Goal: Transaction & Acquisition: Purchase product/service

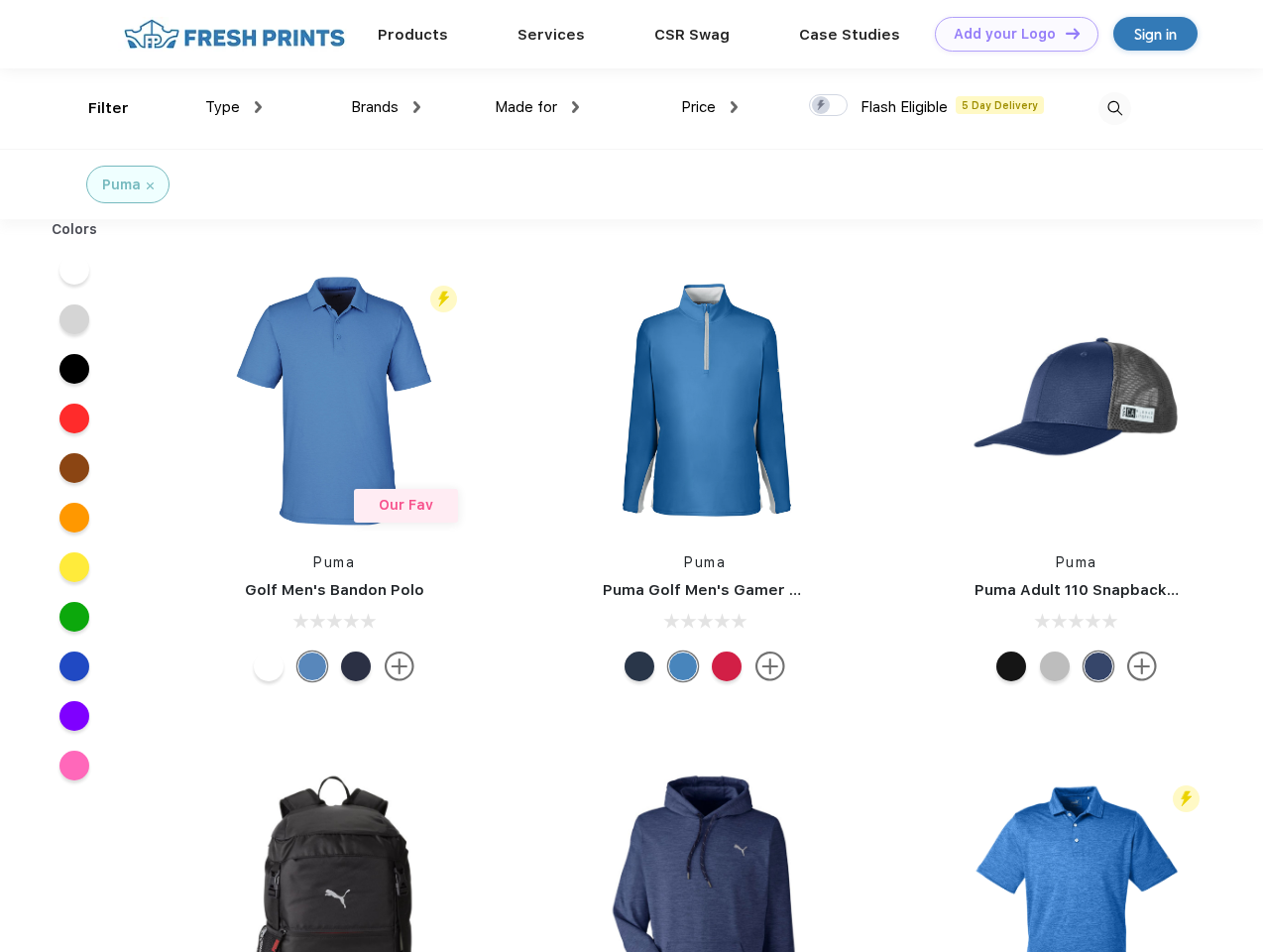
click at [1009, 34] on link "Add your Logo Design Tool" at bounding box center [1017, 34] width 163 height 35
click at [0, 0] on div "Design Tool" at bounding box center [0, 0] width 0 height 0
click at [1064, 33] on link "Add your Logo Design Tool" at bounding box center [1017, 34] width 163 height 35
click at [95, 108] on div "Filter" at bounding box center [108, 108] width 41 height 23
click at [234, 107] on span "Type" at bounding box center [222, 107] width 35 height 18
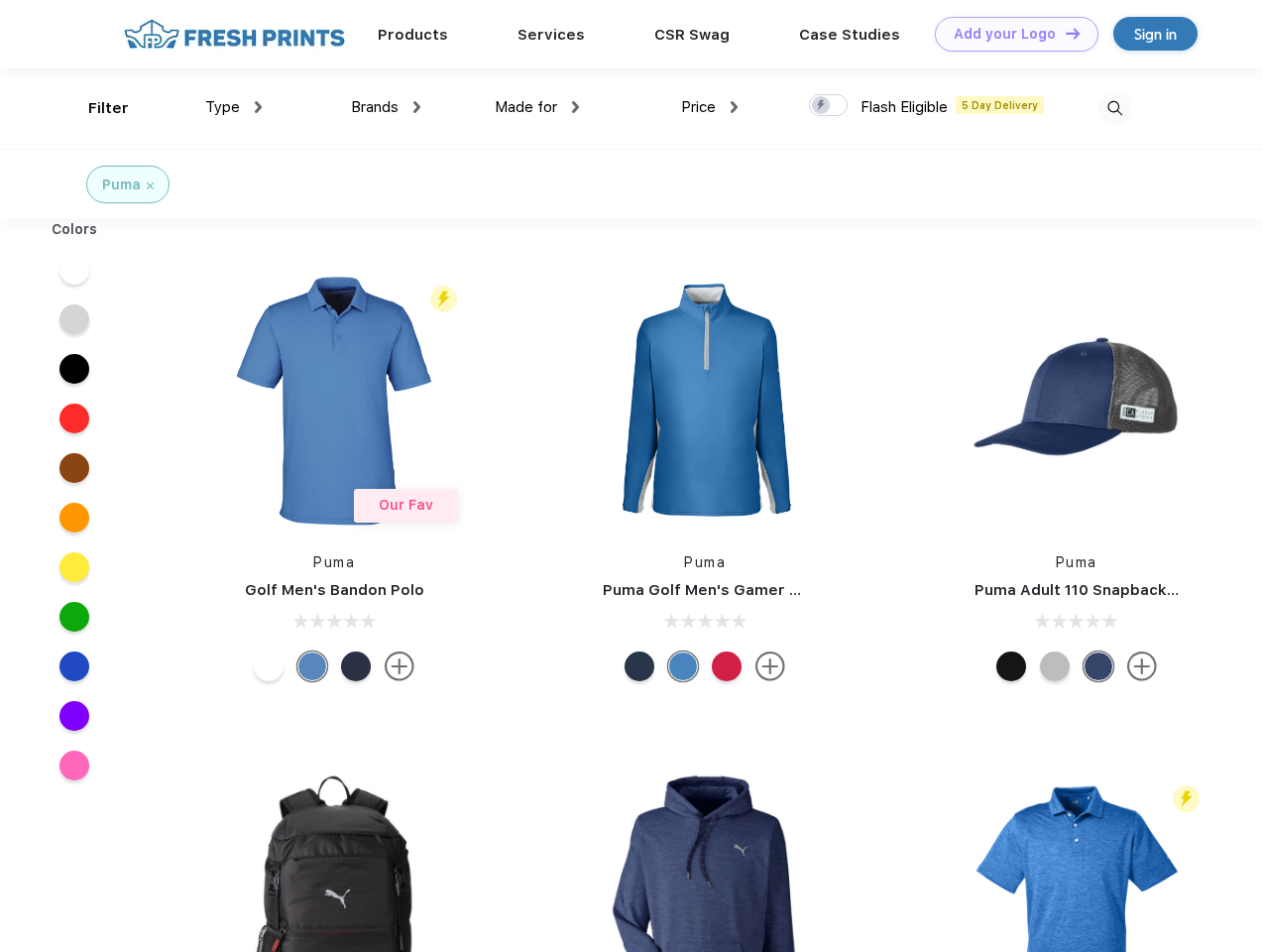
click at [386, 107] on span "Brands" at bounding box center [375, 107] width 48 height 18
click at [537, 107] on span "Made for" at bounding box center [525, 107] width 63 height 18
click at [710, 107] on span "Price" at bounding box center [698, 107] width 35 height 18
click at [828, 106] on div at bounding box center [827, 105] width 39 height 22
click at [821, 106] on input "checkbox" at bounding box center [814, 99] width 13 height 13
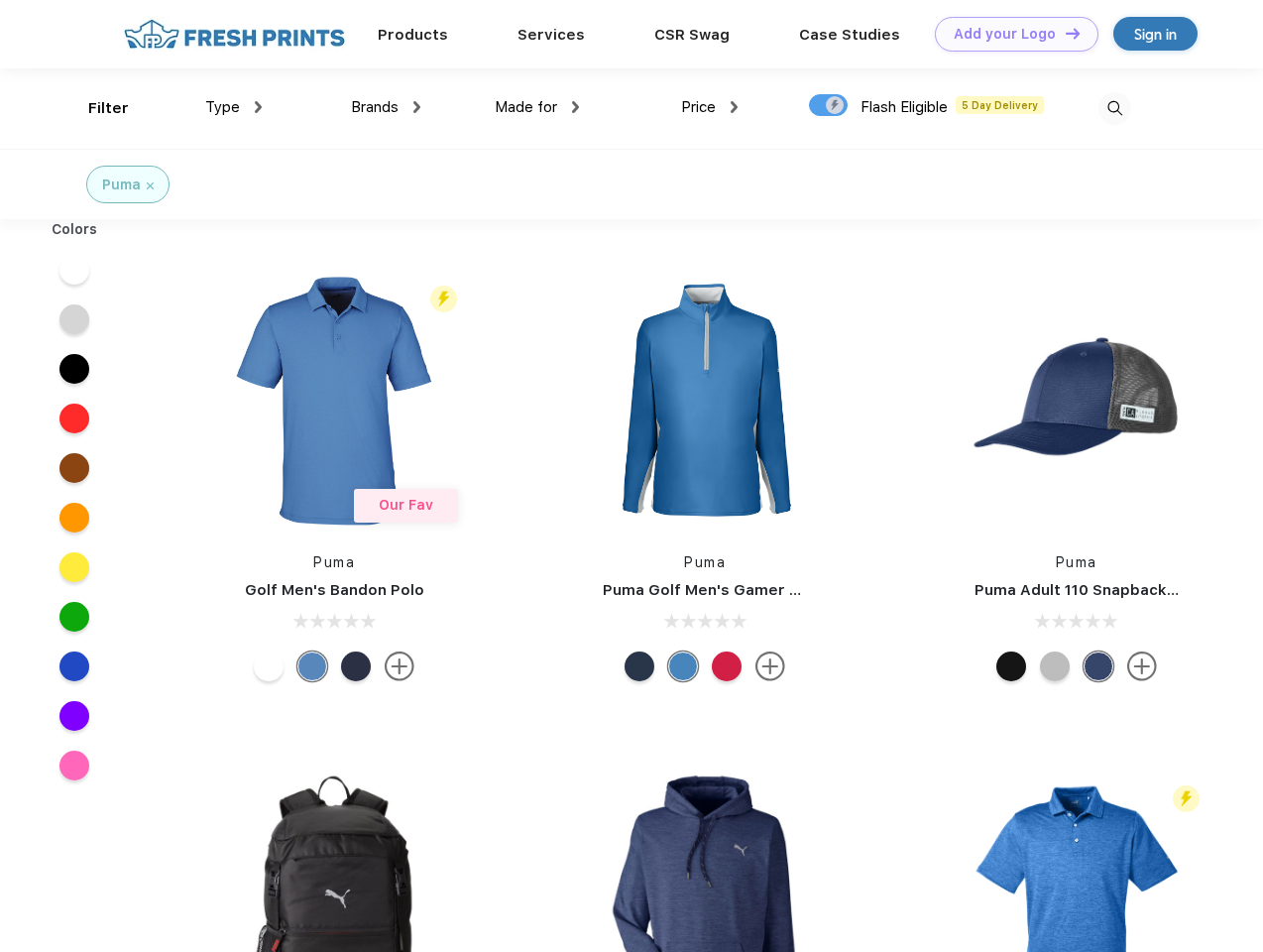
click at [1114, 108] on img at bounding box center [1114, 108] width 33 height 33
